Goal: Task Accomplishment & Management: Manage account settings

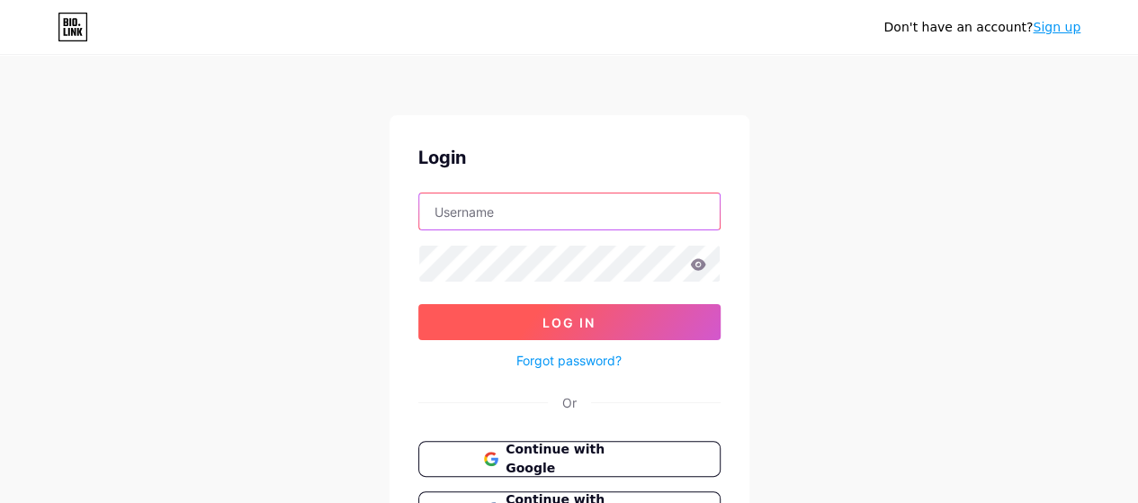
type input "[EMAIL_ADDRESS][DOMAIN_NAME]"
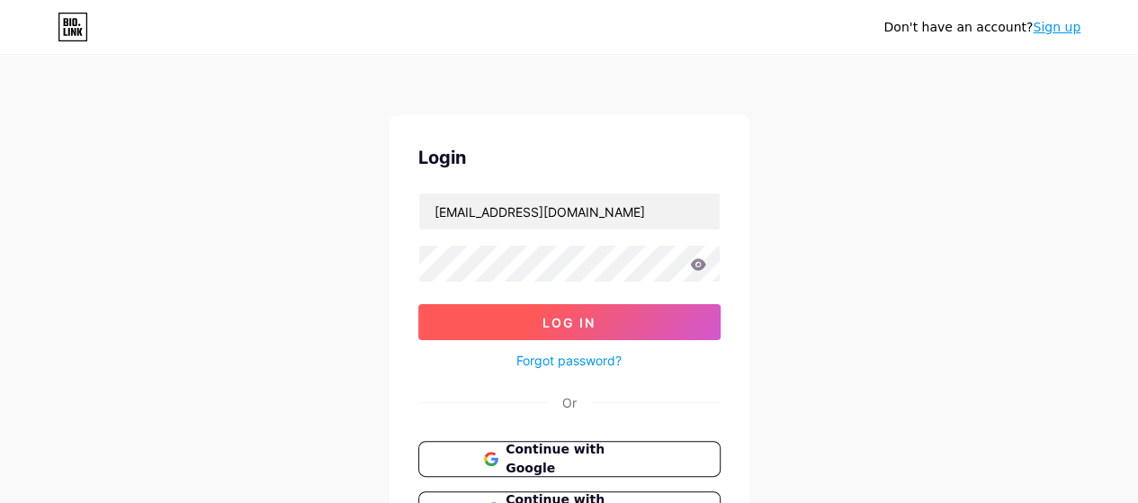
click at [592, 327] on span "Log In" at bounding box center [569, 322] width 53 height 15
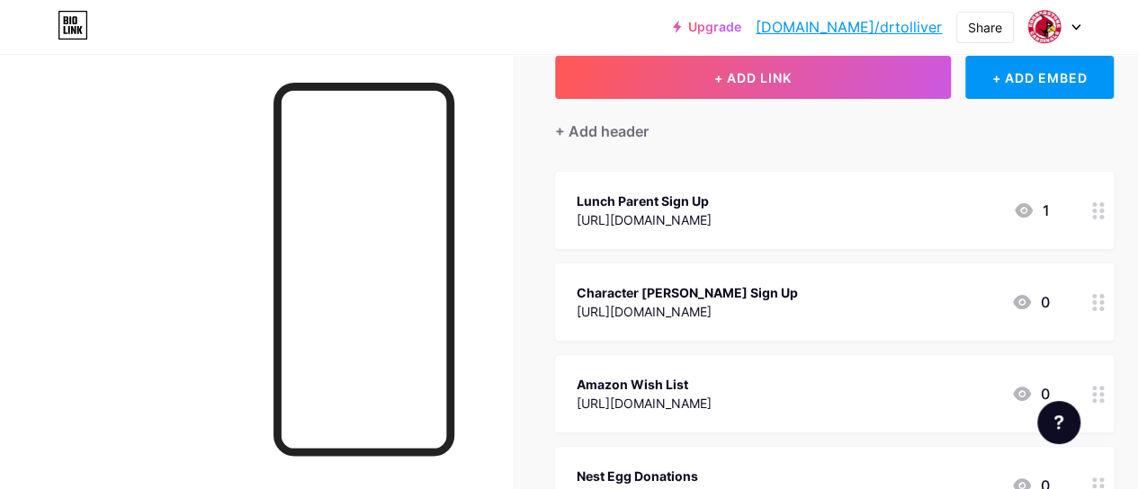
scroll to position [90, 0]
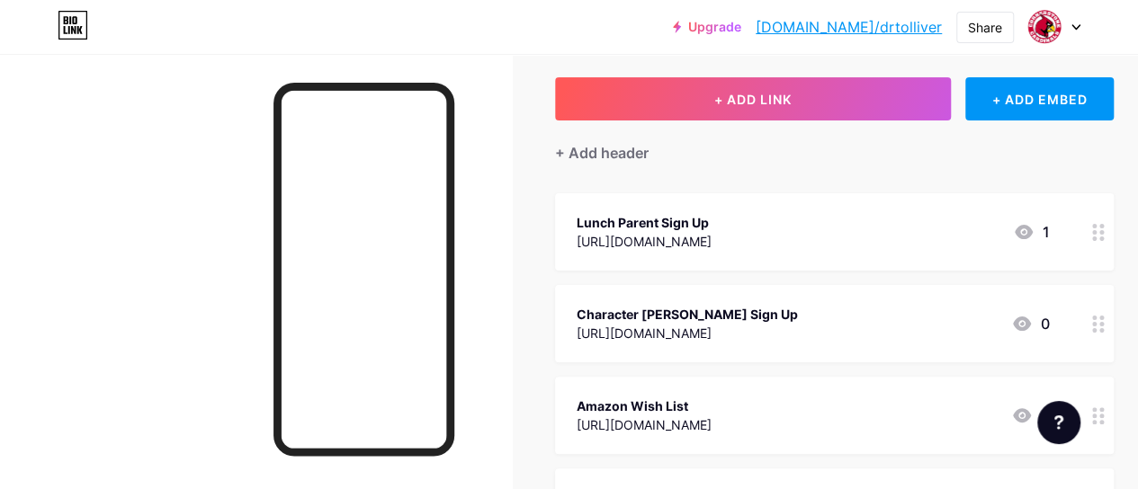
click at [1103, 242] on div at bounding box center [1098, 231] width 31 height 77
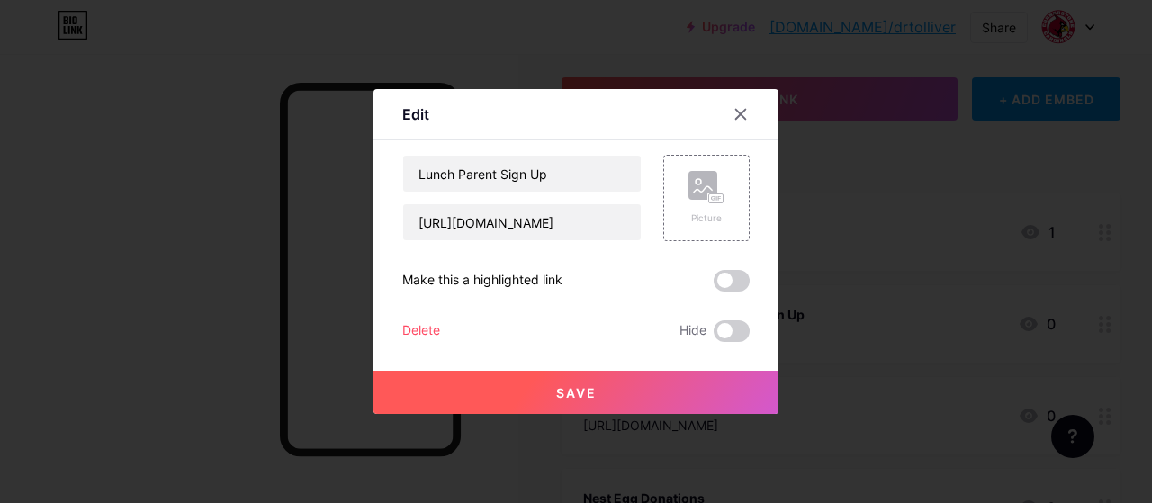
click at [408, 334] on div "Delete" at bounding box center [421, 331] width 38 height 22
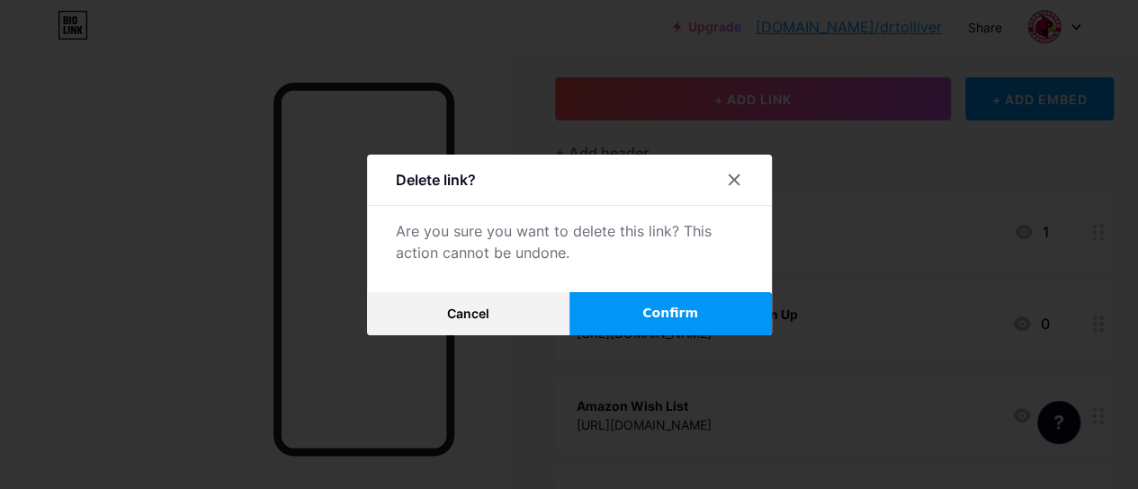
click at [668, 323] on span "Confirm" at bounding box center [670, 313] width 56 height 19
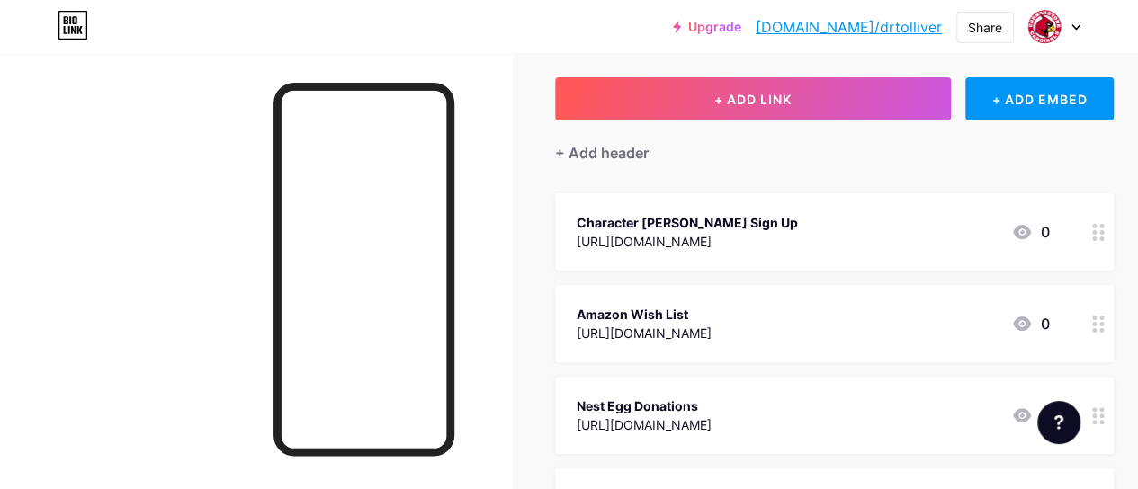
click at [1104, 237] on circle at bounding box center [1101, 239] width 4 height 4
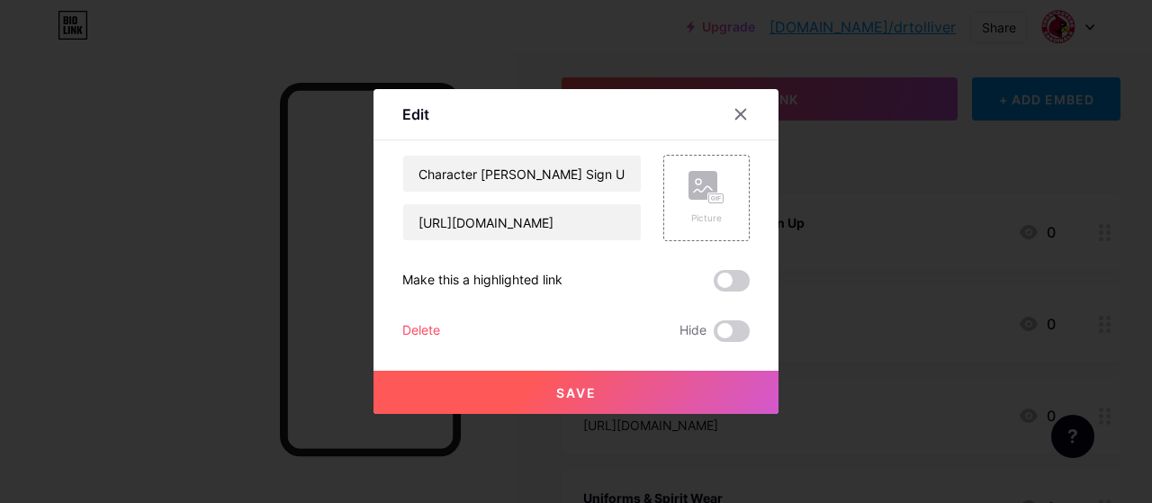
click at [392, 329] on div "Edit Content YouTube Play YouTube video without leaving your page. ADD Vimeo Pl…" at bounding box center [575, 251] width 405 height 325
click at [407, 330] on div "Delete" at bounding box center [421, 331] width 38 height 22
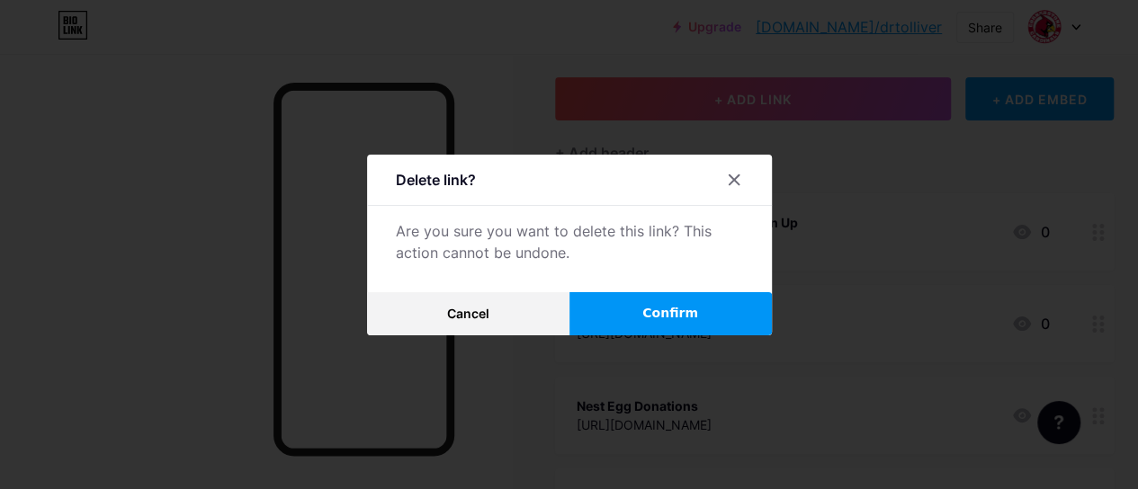
click at [689, 323] on span "Confirm" at bounding box center [670, 313] width 56 height 19
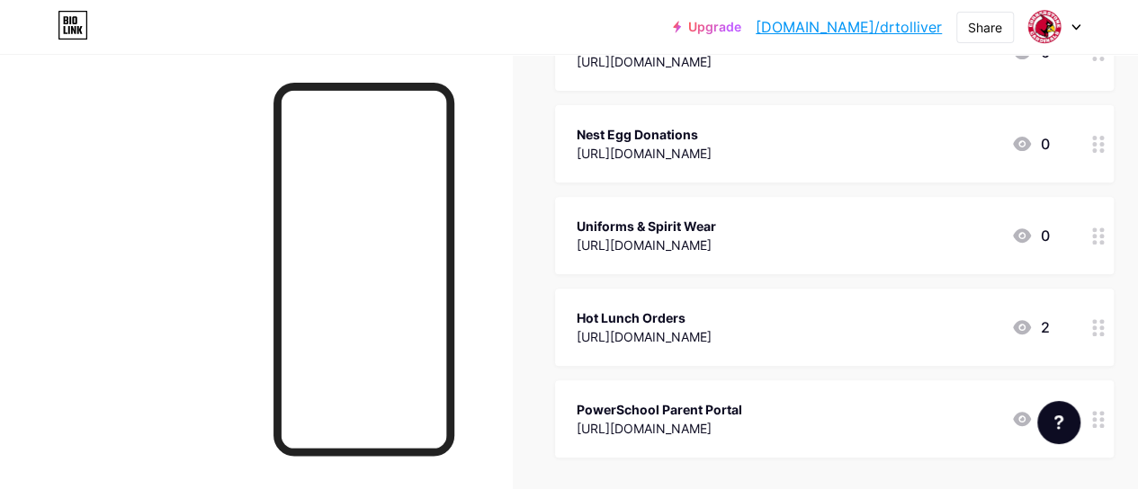
scroll to position [360, 0]
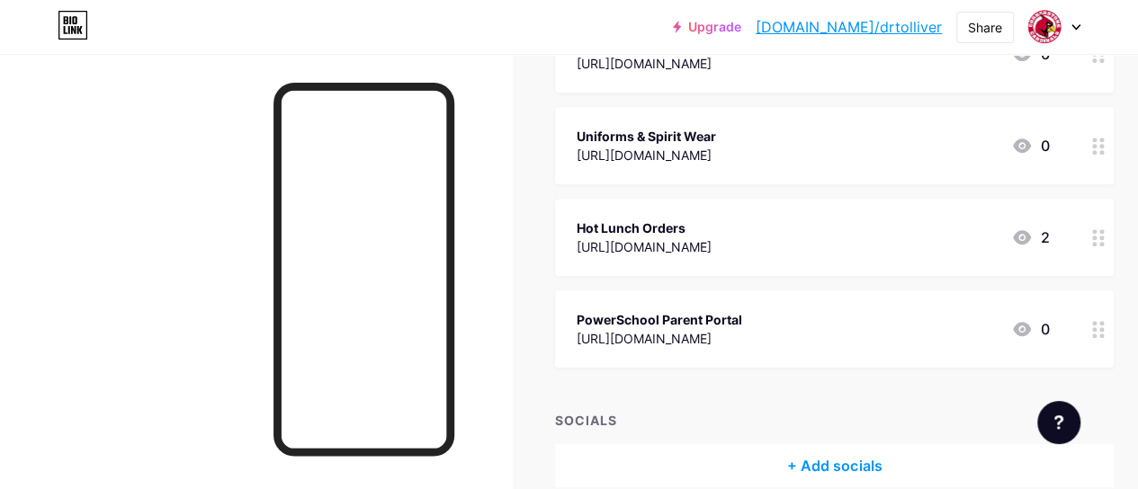
click at [1099, 337] on icon at bounding box center [1098, 329] width 13 height 17
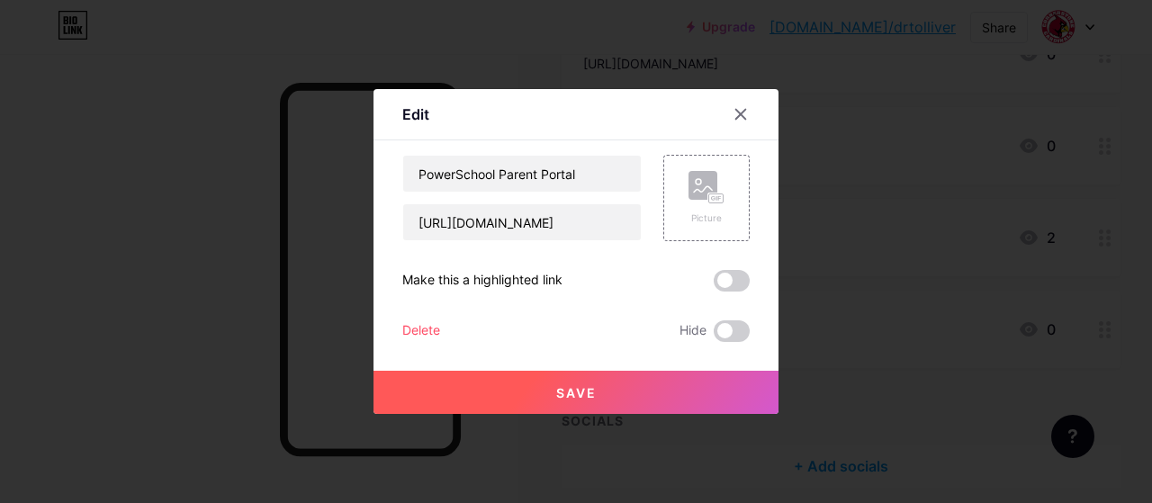
click at [393, 327] on div "Edit Content YouTube Play YouTube video without leaving your page. ADD Vimeo Pl…" at bounding box center [575, 251] width 405 height 325
click at [408, 327] on div "Delete" at bounding box center [421, 331] width 38 height 22
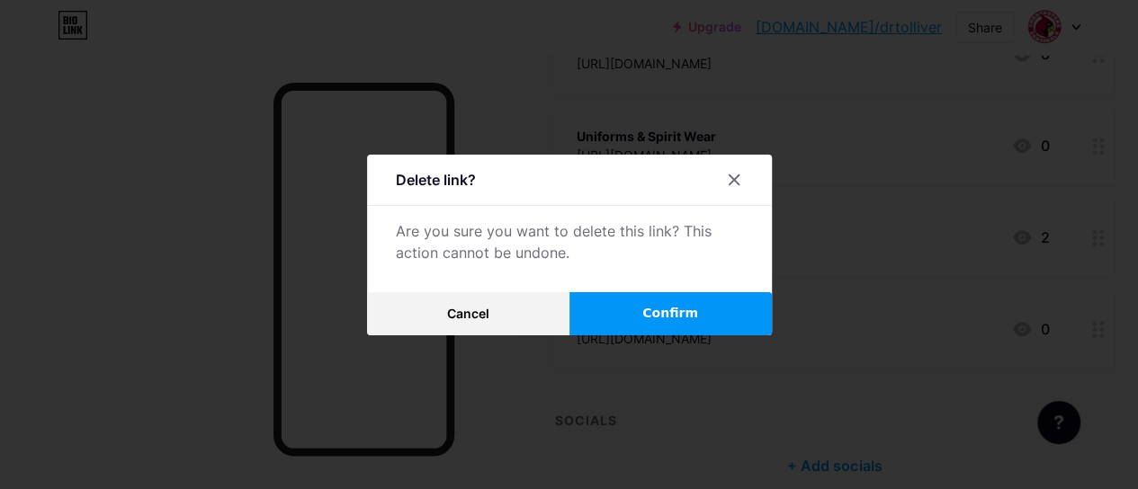
click at [686, 323] on span "Confirm" at bounding box center [670, 313] width 56 height 19
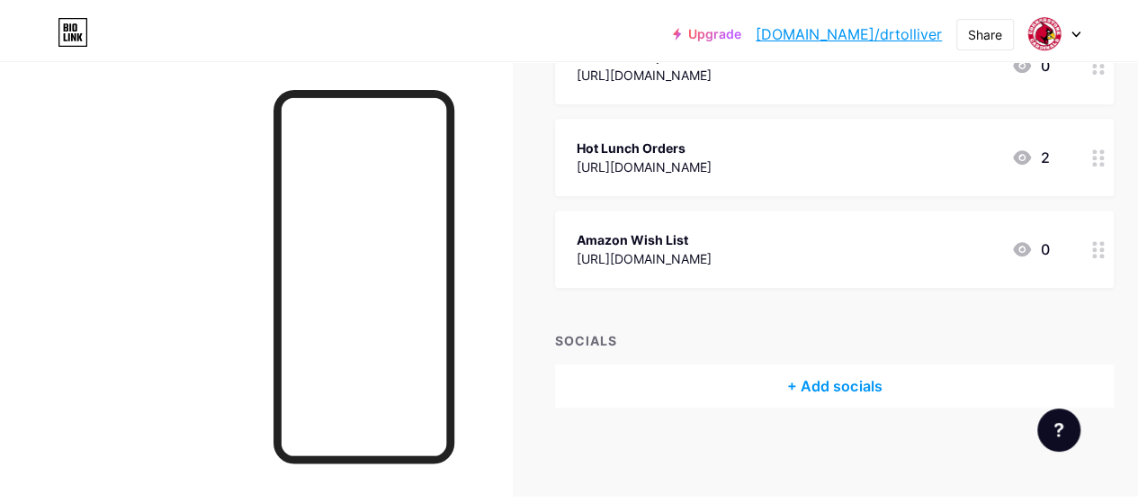
scroll to position [0, 0]
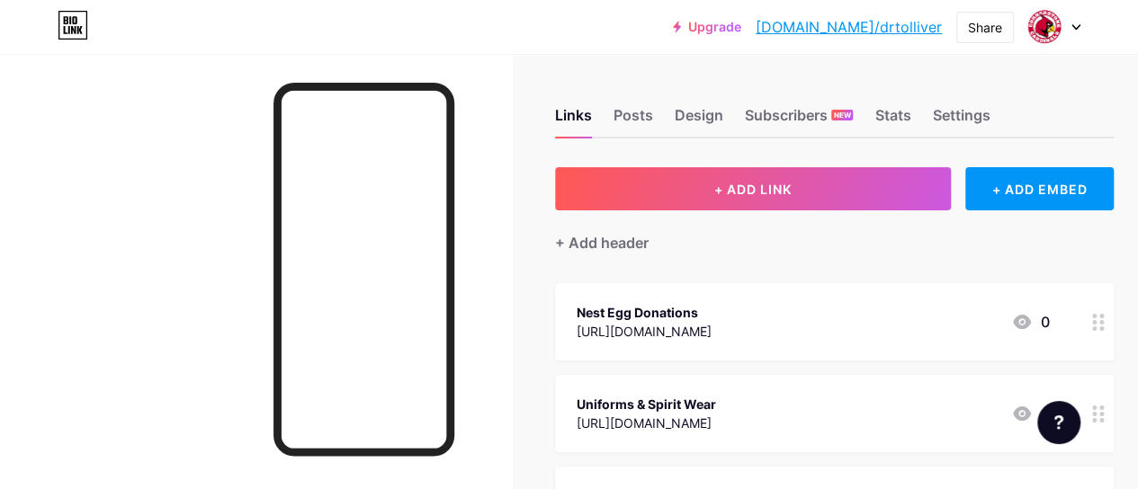
click at [1077, 31] on div at bounding box center [1054, 27] width 52 height 32
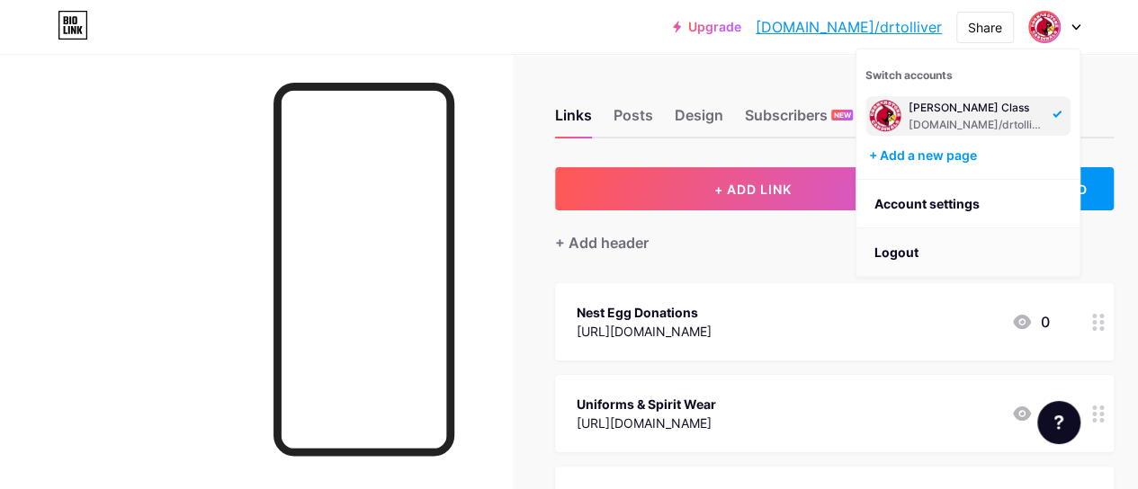
click at [909, 249] on li "Logout" at bounding box center [968, 253] width 223 height 49
